Goal: Task Accomplishment & Management: Manage account settings

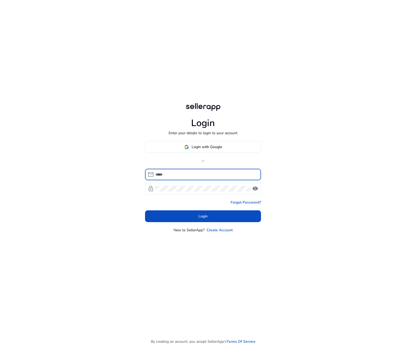
type input "**********"
click at [289, 131] on div "**********" at bounding box center [203, 174] width 406 height 349
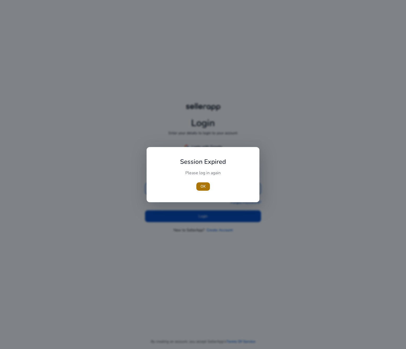
click at [202, 189] on span "button" at bounding box center [203, 186] width 14 height 13
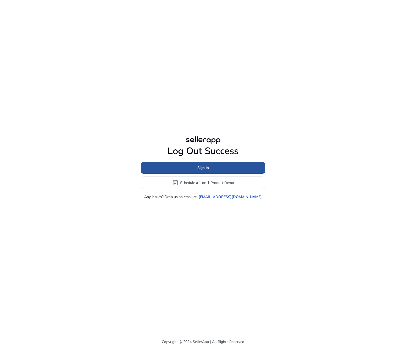
click at [208, 170] on span "Sign In" at bounding box center [203, 167] width 12 height 5
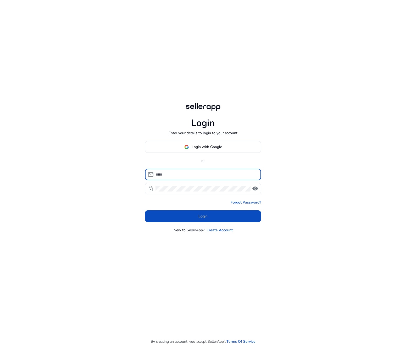
type input "**********"
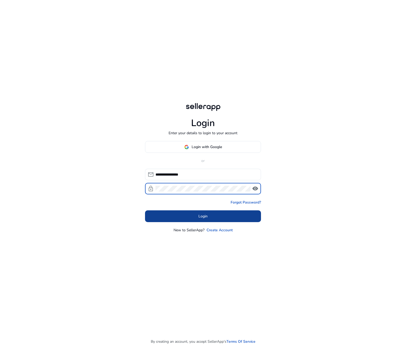
click at [206, 216] on span "Login" at bounding box center [202, 215] width 9 height 5
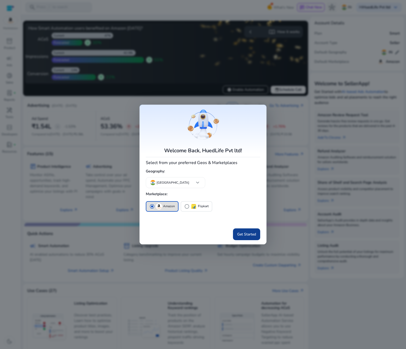
click at [244, 231] on span at bounding box center [246, 234] width 27 height 13
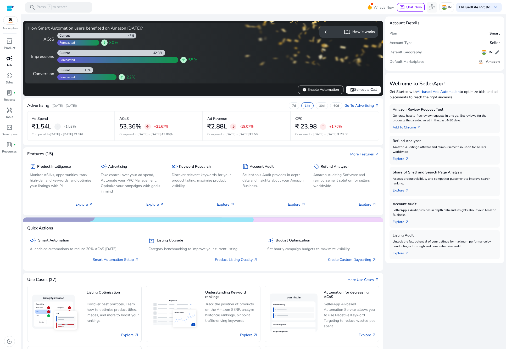
click at [12, 61] on div "campaign" at bounding box center [9, 58] width 15 height 8
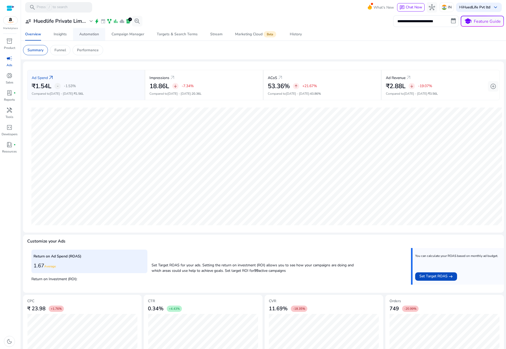
click at [83, 34] on div "Automation" at bounding box center [89, 34] width 20 height 4
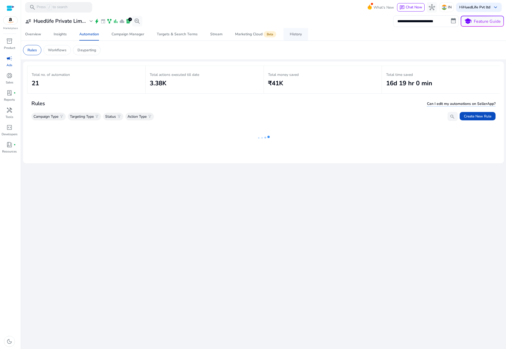
click at [296, 33] on div "History" at bounding box center [296, 34] width 12 height 4
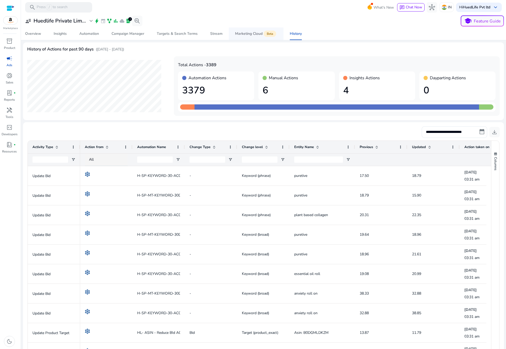
click at [254, 31] on span "Marketing Cloud Beta" at bounding box center [256, 33] width 42 height 13
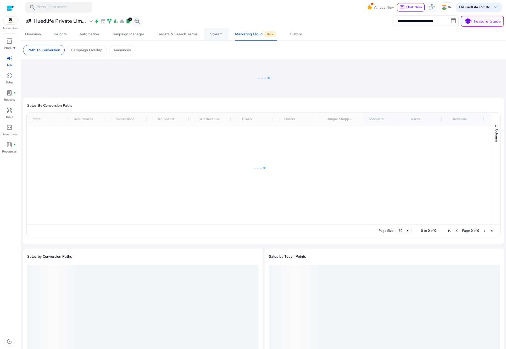
click at [213, 33] on div "Stream" at bounding box center [216, 34] width 12 height 4
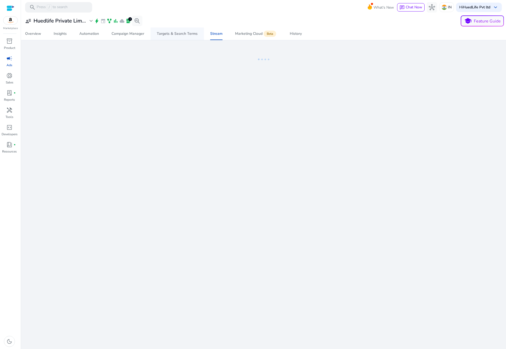
click at [184, 34] on div "Targets & Search Terms" at bounding box center [177, 34] width 41 height 4
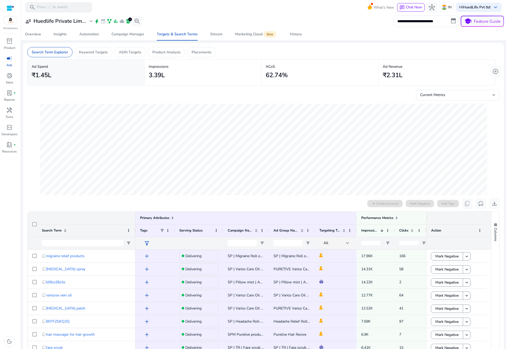
click at [368, 39] on div "Overview Insights Automation Campaign Manager Targets & Search Terms Stream Mar…" at bounding box center [263, 34] width 489 height 13
click at [334, 28] on div "Overview Insights Automation Campaign Manager Targets & Search Terms Stream Mar…" at bounding box center [263, 34] width 489 height 13
click at [133, 36] on div "Campaign Manager" at bounding box center [127, 34] width 33 height 4
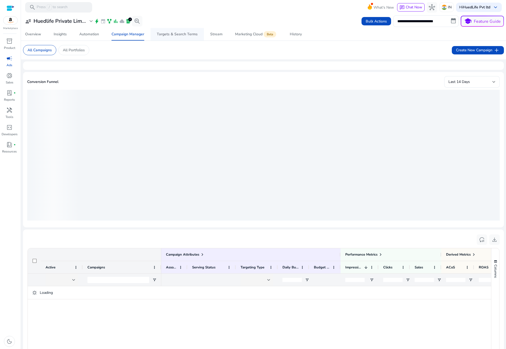
click at [171, 34] on div "Targets & Search Terms" at bounding box center [177, 34] width 41 height 4
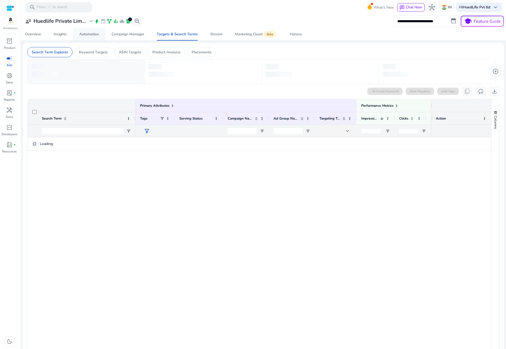
click at [95, 33] on div "Automation" at bounding box center [89, 34] width 20 height 4
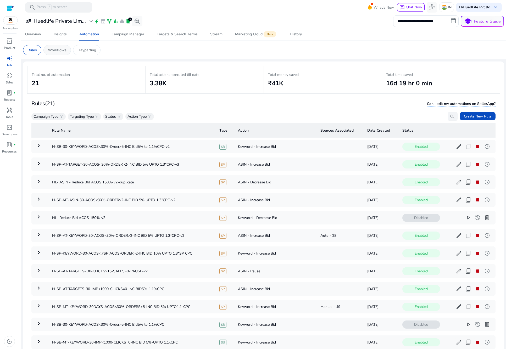
click at [62, 52] on p "Workflows" at bounding box center [57, 49] width 19 height 5
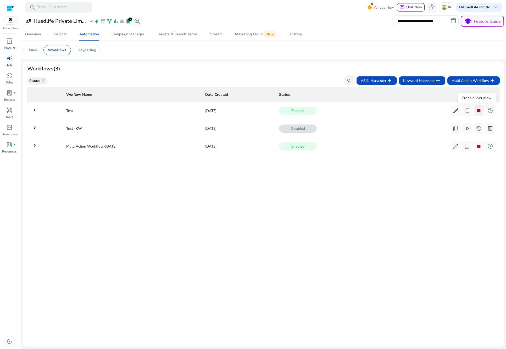
click at [405, 109] on span "stop" at bounding box center [478, 111] width 6 height 6
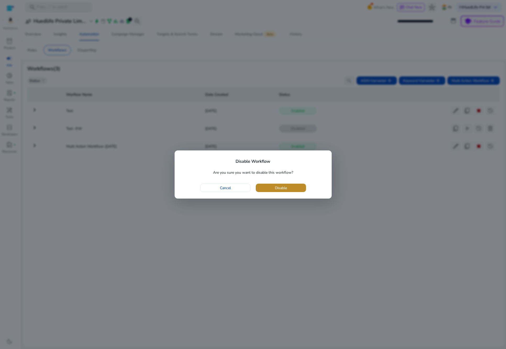
click at [275, 189] on span "Disable" at bounding box center [281, 187] width 12 height 5
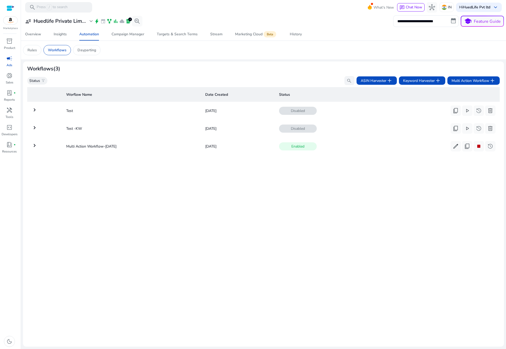
click at [405, 1] on mat-toolbar "search Press / to search What's New chat Chat Now hub IN Hi HuedLife Pvt ltd ke…" at bounding box center [263, 7] width 485 height 14
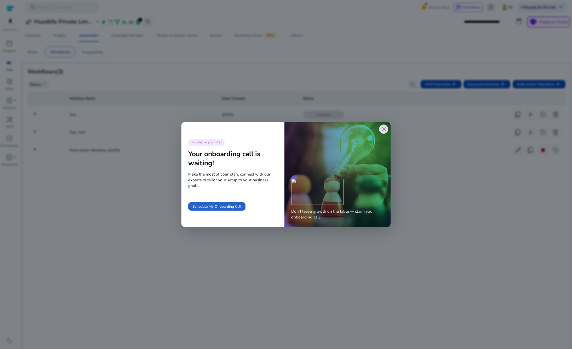
click at [382, 128] on span "close" at bounding box center [384, 129] width 7 height 7
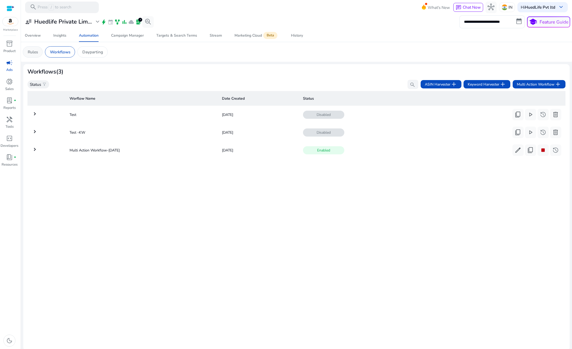
click at [37, 52] on p "Rules" at bounding box center [33, 52] width 10 height 6
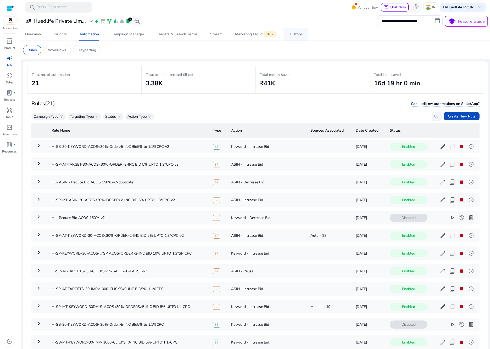
click at [295, 35] on div "History" at bounding box center [296, 34] width 12 height 4
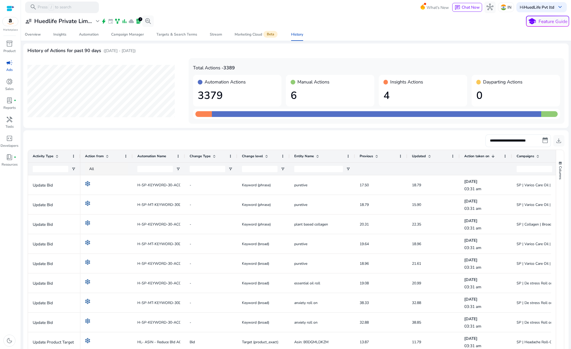
click at [382, 47] on mat-card "History of Actions for past 90 days ([DATE] - [DATE]) Date: [DATE] Day: Mon Tot…" at bounding box center [295, 85] width 545 height 84
click at [386, 27] on mat-card "**********" at bounding box center [296, 21] width 555 height 14
click at [400, 39] on div "Overview Insights Automation Campaign Manager Targets & Search Terms Stream Mar…" at bounding box center [296, 34] width 555 height 13
